Goal: Go to known website: Access a specific website the user already knows

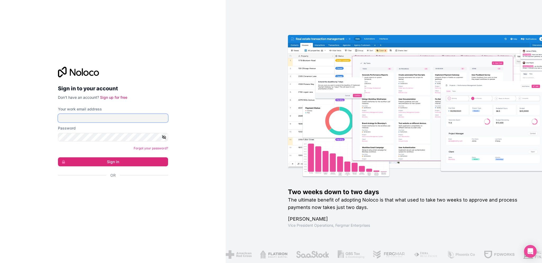
click at [96, 118] on input "Your work email address" at bounding box center [113, 118] width 110 height 8
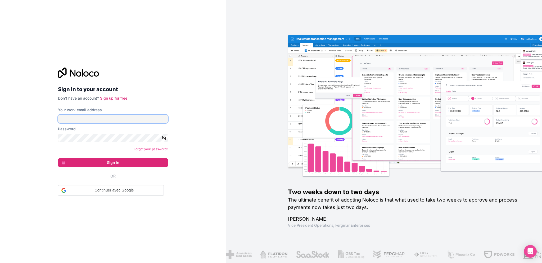
click at [0, 262] on com-1password-button at bounding box center [0, 263] width 0 height 0
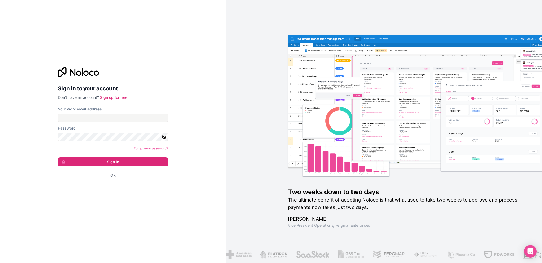
click at [84, 124] on form "Your work email address Password Forgot your password? Sign in Or" at bounding box center [113, 151] width 110 height 90
click at [85, 119] on input "Your work email address" at bounding box center [113, 118] width 110 height 8
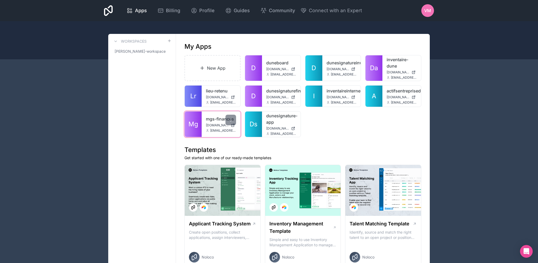
click at [201, 122] on link "Mg" at bounding box center [193, 123] width 17 height 25
